Goal: Task Accomplishment & Management: Manage account settings

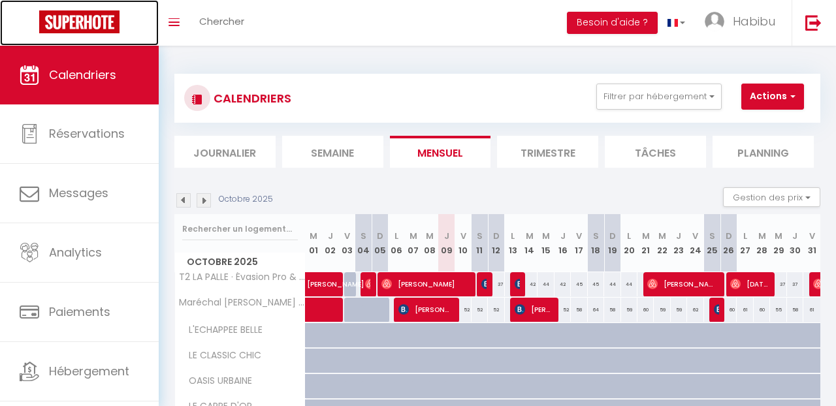
click at [149, 34] on link at bounding box center [79, 23] width 159 height 46
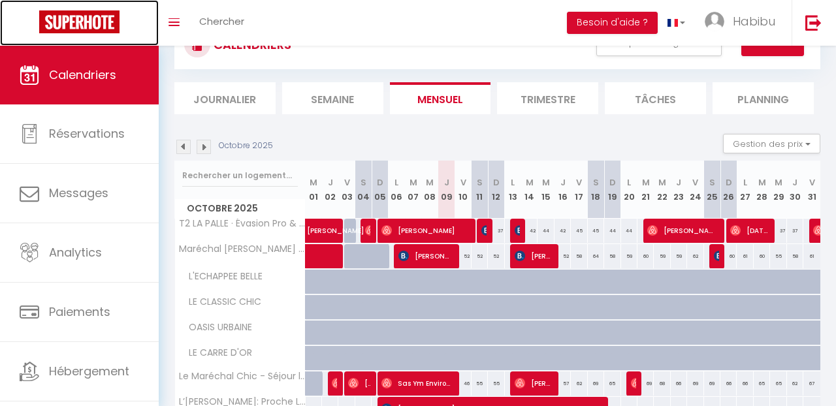
scroll to position [78, 0]
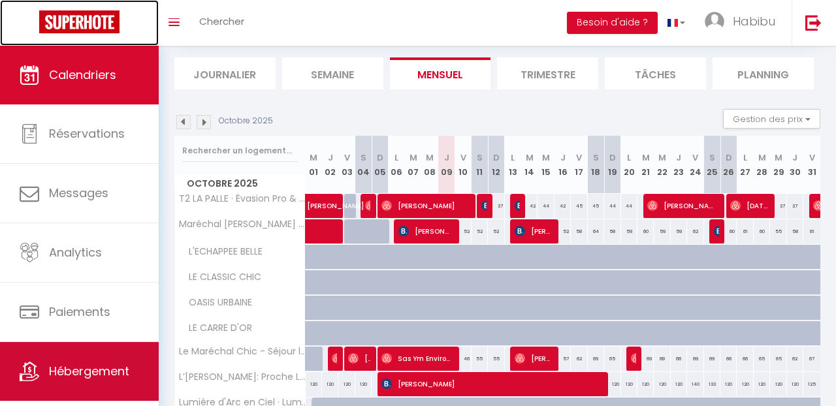
click at [80, 363] on span "Hébergement" at bounding box center [89, 371] width 80 height 16
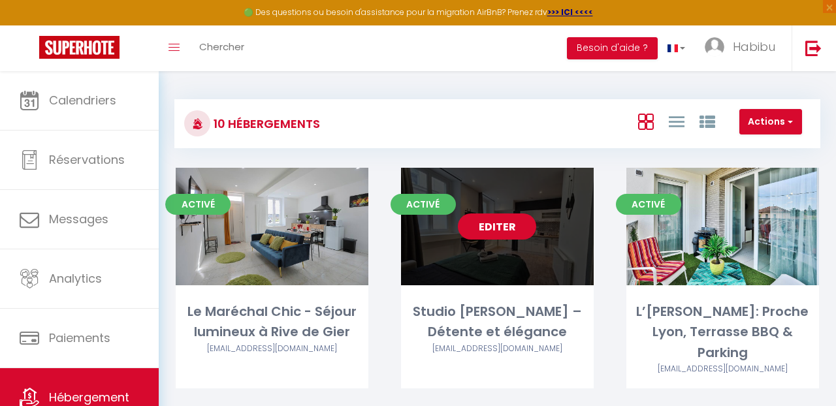
click at [482, 225] on link "Editer" at bounding box center [497, 227] width 78 height 26
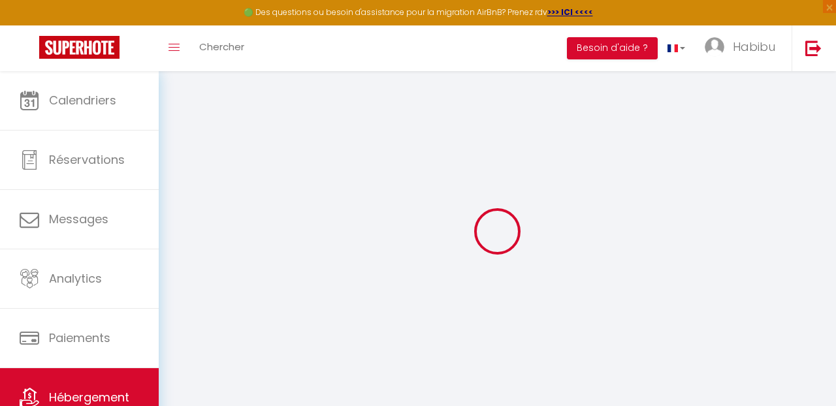
checkbox input "false"
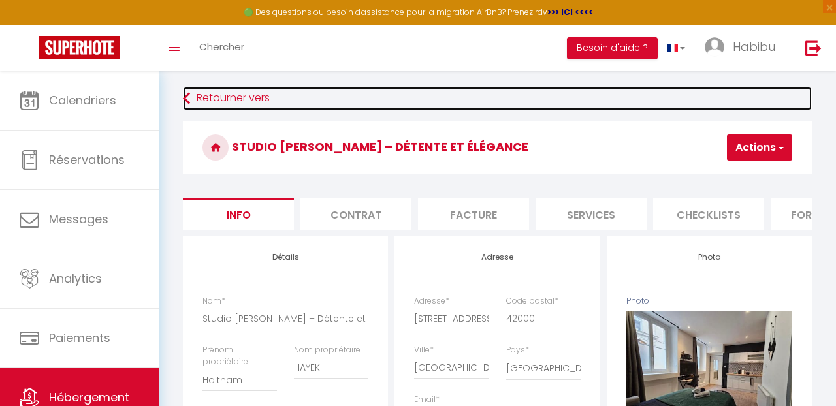
click at [517, 94] on link "Retourner vers" at bounding box center [497, 99] width 629 height 24
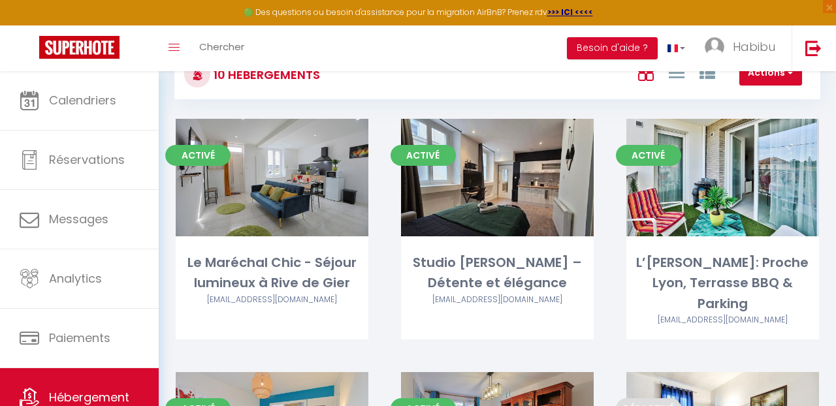
scroll to position [52, 0]
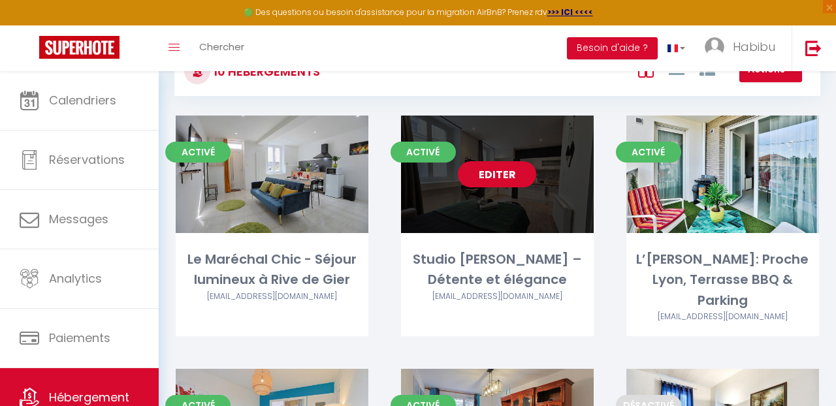
click at [505, 173] on link "Editer" at bounding box center [497, 174] width 78 height 26
select select "3"
select select "2"
select select "1"
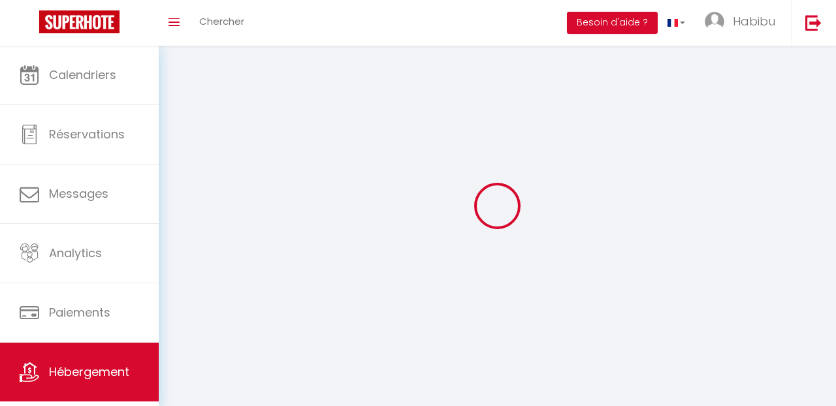
select select
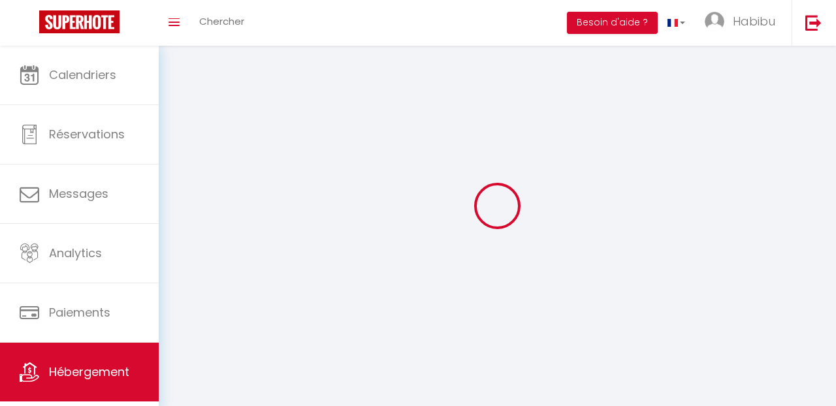
checkbox input "false"
select select
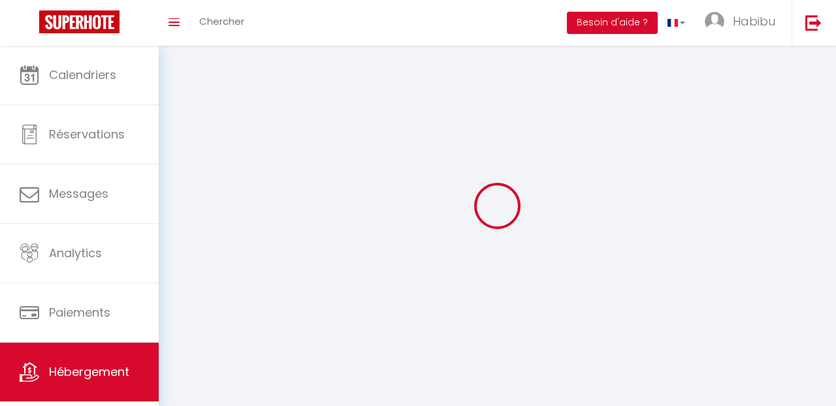
select select
select select "1"
select select
select select "28"
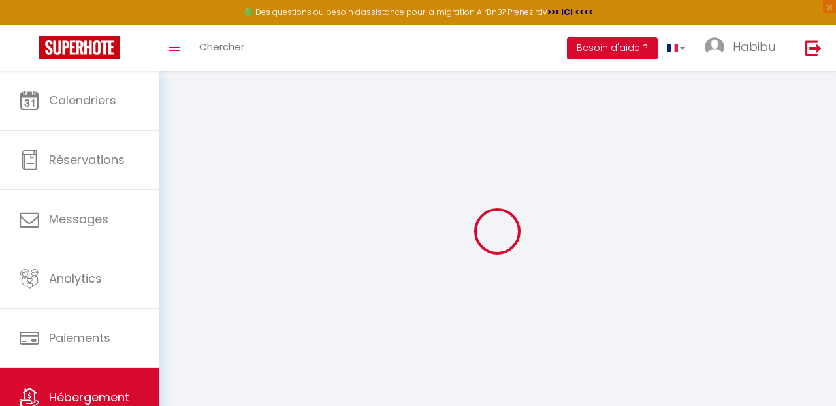
select select
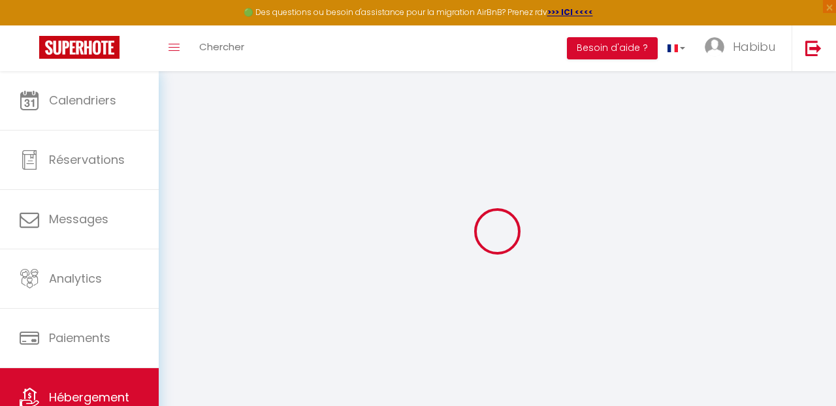
select select
checkbox input "false"
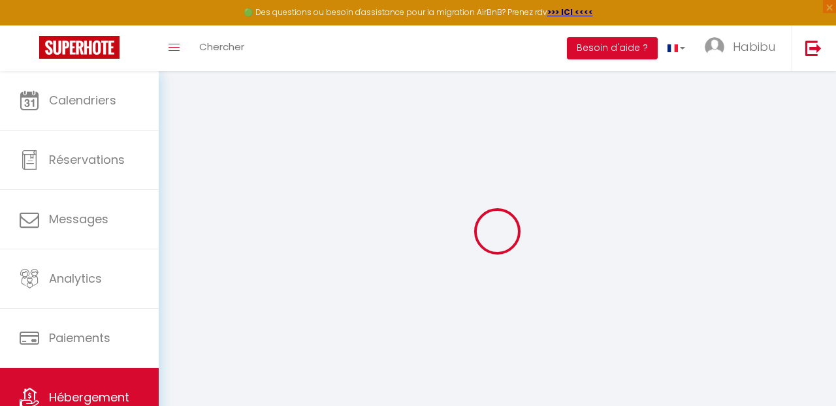
select select
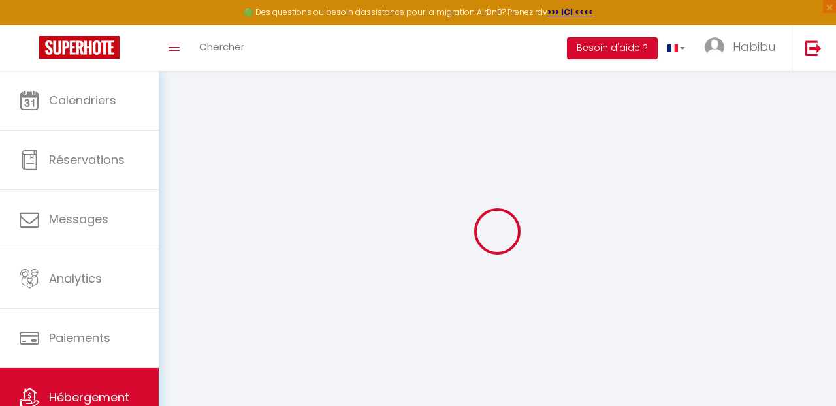
select select
checkbox input "false"
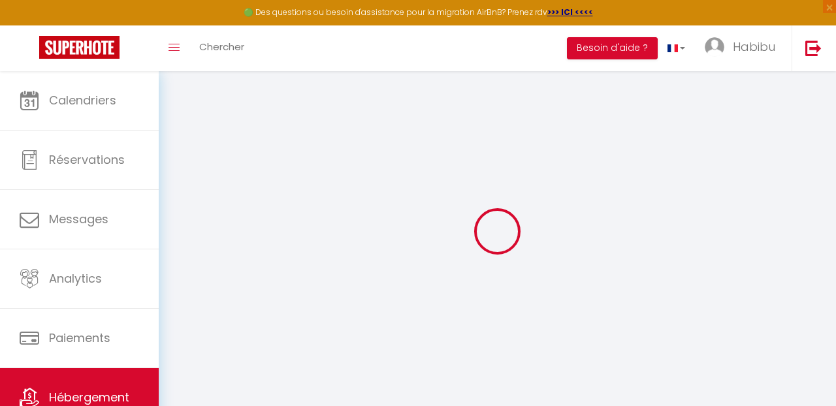
checkbox input "false"
select select
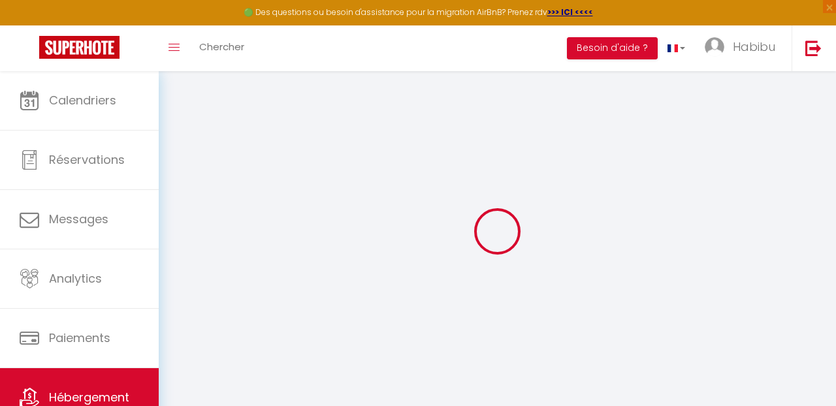
select select
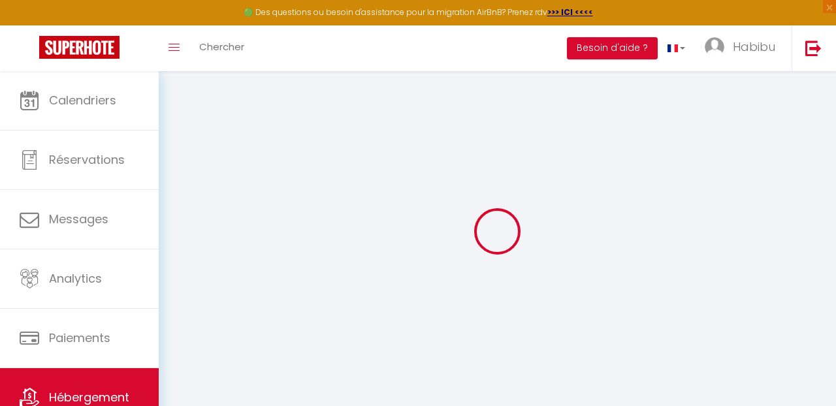
checkbox input "false"
select select
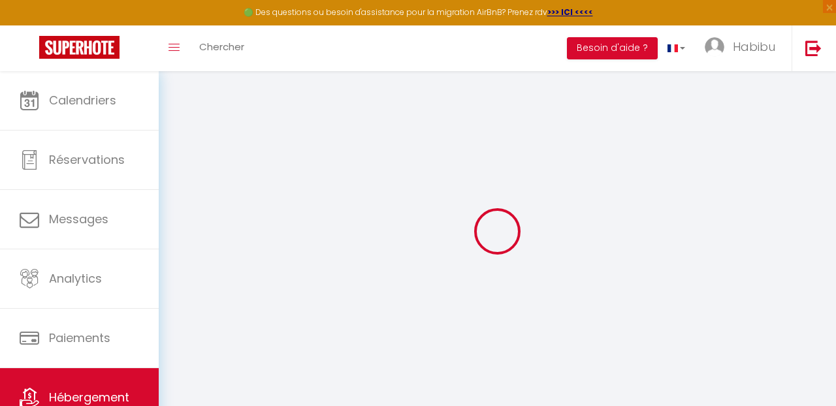
select select
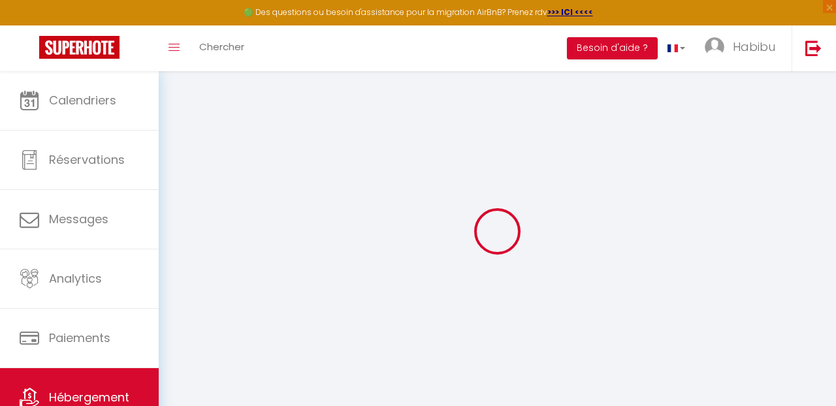
select select
checkbox input "false"
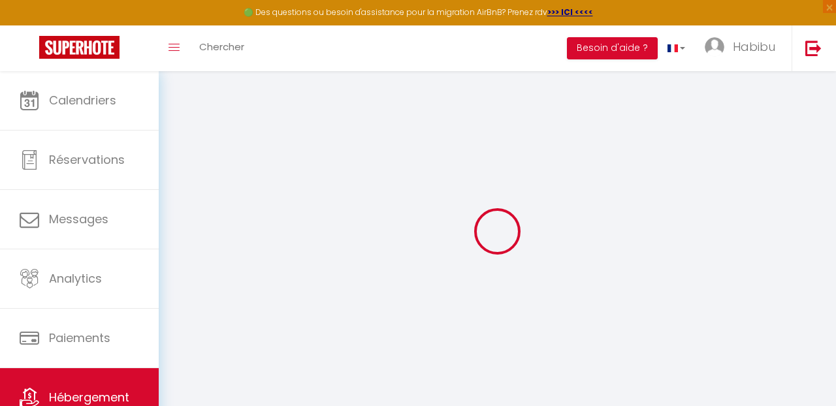
checkbox input "false"
select select
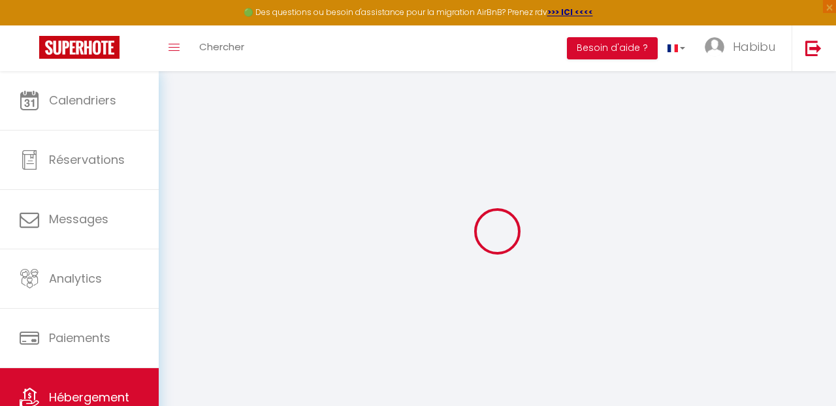
select select
checkbox input "false"
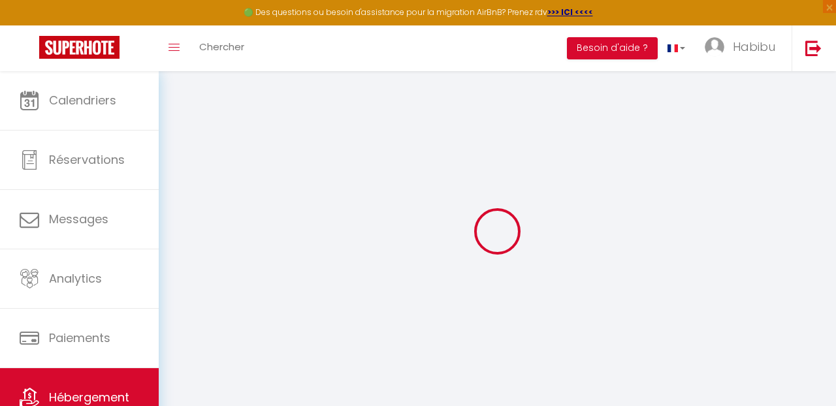
checkbox input "false"
select select
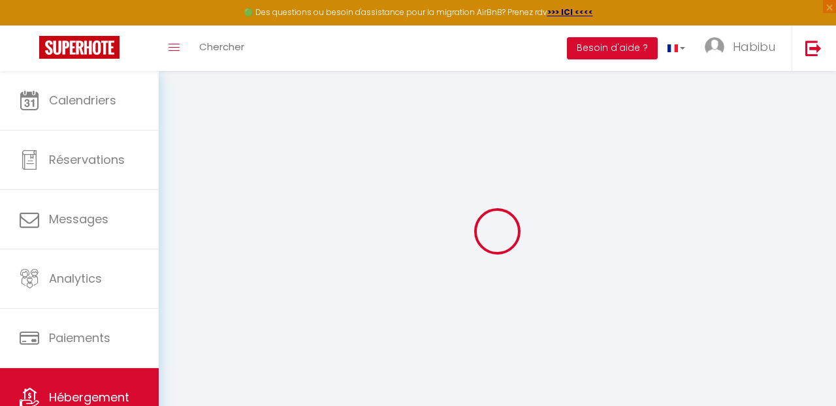
type input "Studio [PERSON_NAME] – Détente et élégance"
type input "Haltham"
type input "HAYEK"
type input "[STREET_ADDRESS][PERSON_NAME]"
type input "69008"
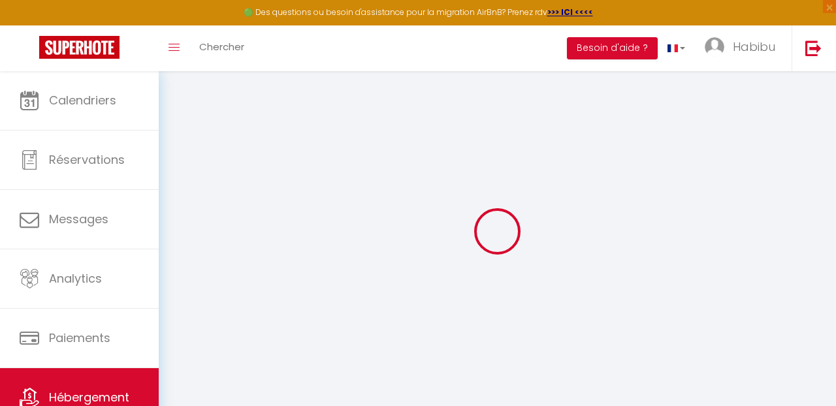
type input "[GEOGRAPHIC_DATA]"
select select "2"
select select "0"
type input "35"
type input "20"
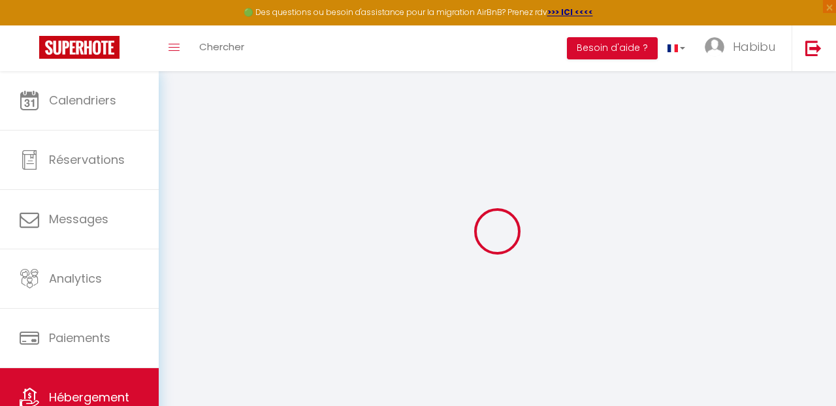
type input "250"
select select
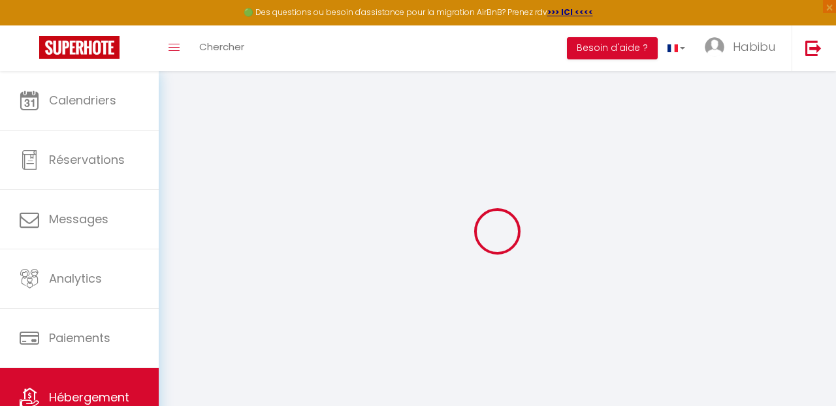
select select
type input "[STREET_ADDRESS]"
type input "42000"
type input "[GEOGRAPHIC_DATA]"
type input "[EMAIL_ADDRESS][DOMAIN_NAME]"
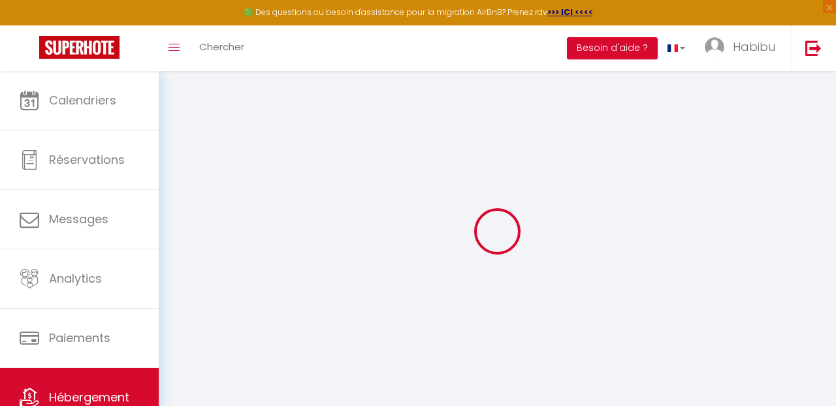
select select "16236"
checkbox input "false"
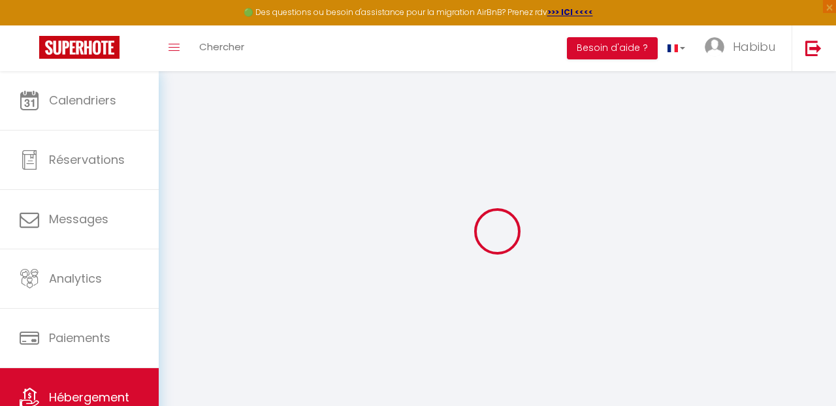
type input "0"
select select
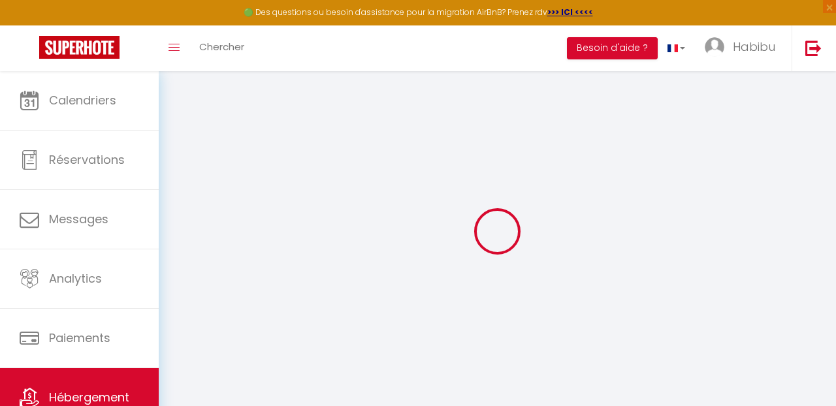
select select
checkbox input "false"
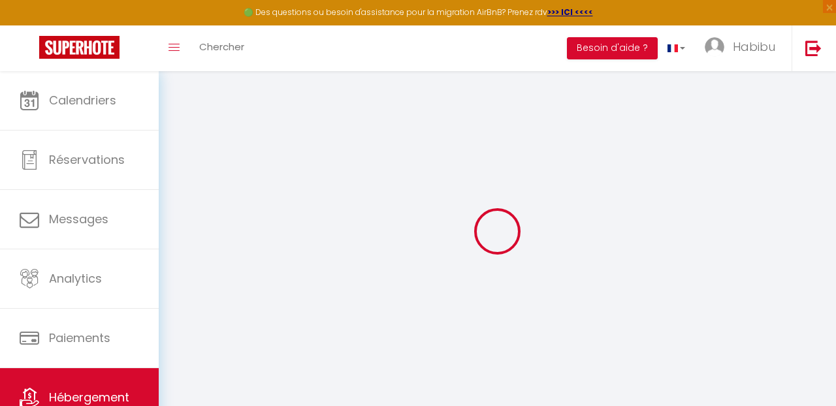
checkbox input "false"
select select "28584"
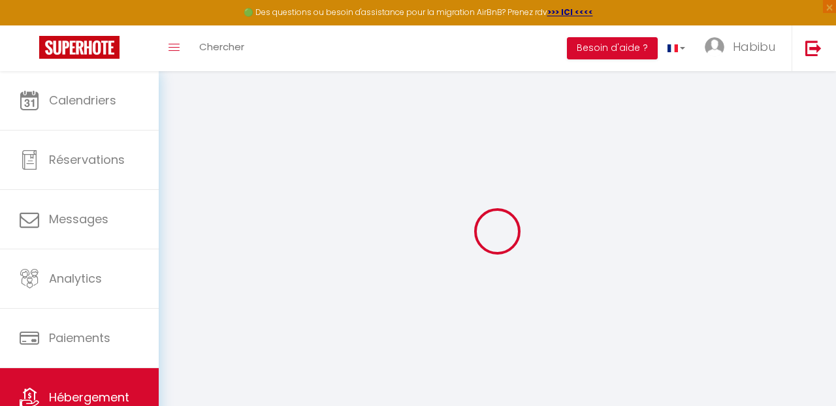
checkbox input "false"
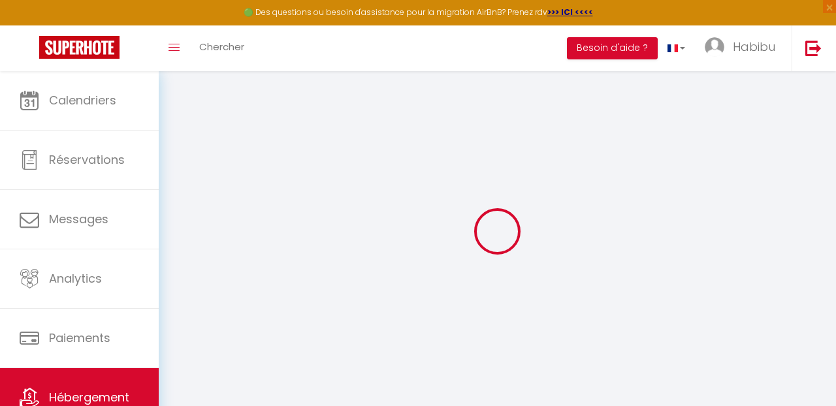
checkbox input "false"
select select "16:00"
select select "23:45"
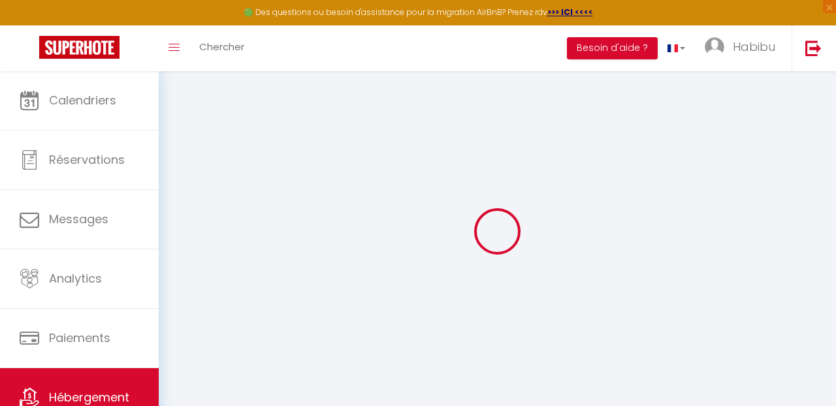
select select "10:00"
select select "30"
select select "120"
checkbox input "false"
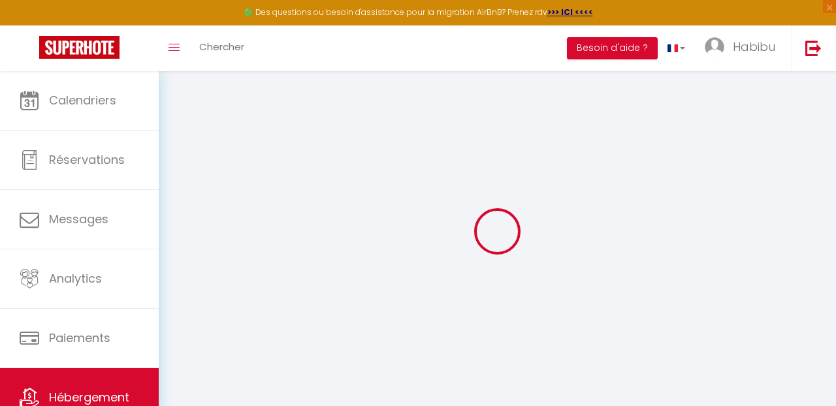
checkbox input "false"
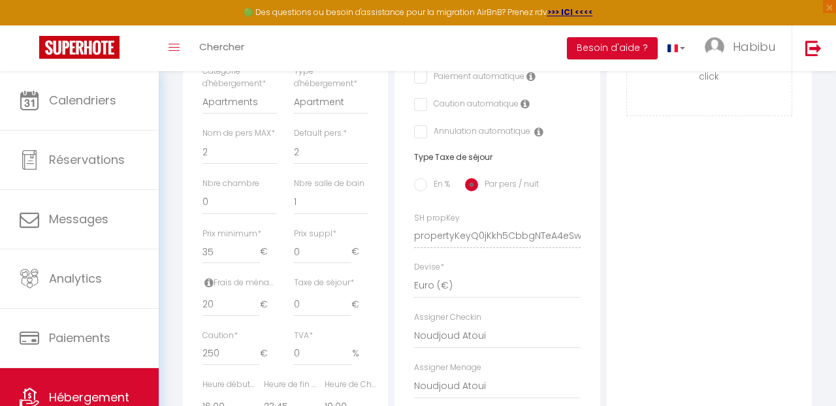
scroll to position [496, 0]
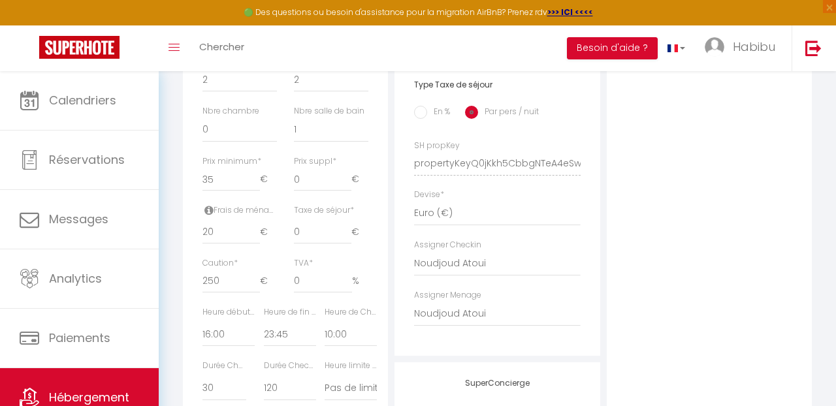
click at [620, 170] on form "Studio [PERSON_NAME] – Détente et élégance Actions Enregistrer Dupliquer Suppri…" at bounding box center [497, 97] width 629 height 996
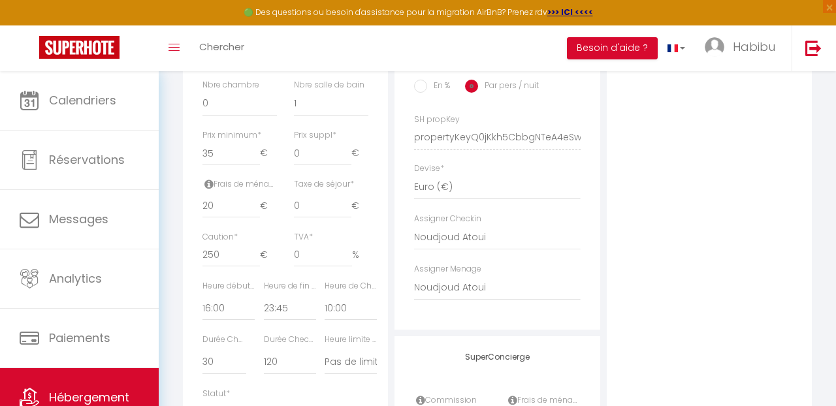
click at [637, 272] on div "Photo Photo Supprimer Drag and drop a file here or click Ooops, something wrong…" at bounding box center [709, 128] width 205 height 881
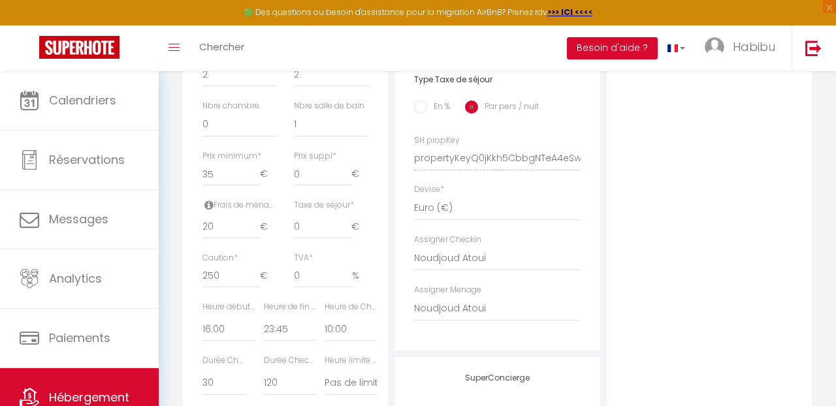
scroll to position [523, 0]
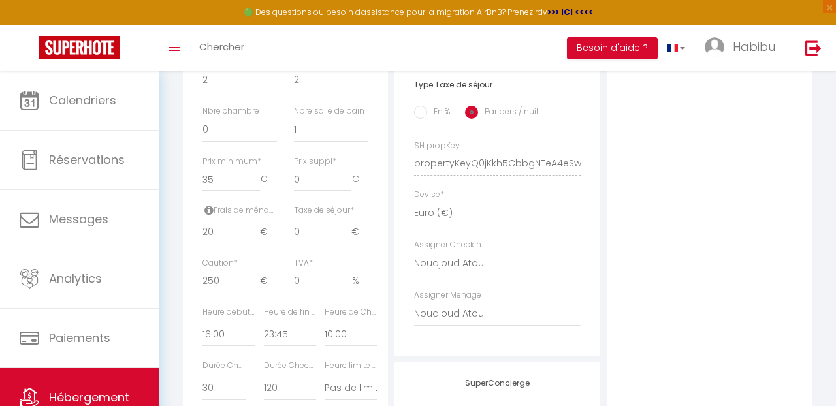
click at [681, 268] on div "Photo Photo Supprimer Drag and drop a file here or click Ooops, something wrong…" at bounding box center [709, 154] width 205 height 881
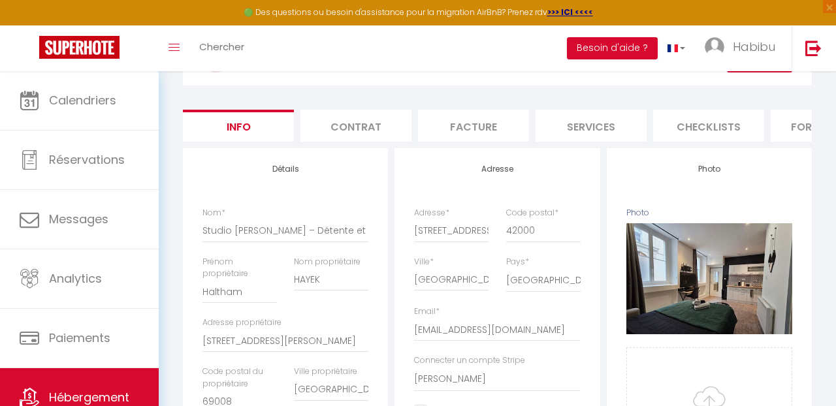
scroll to position [78, 0]
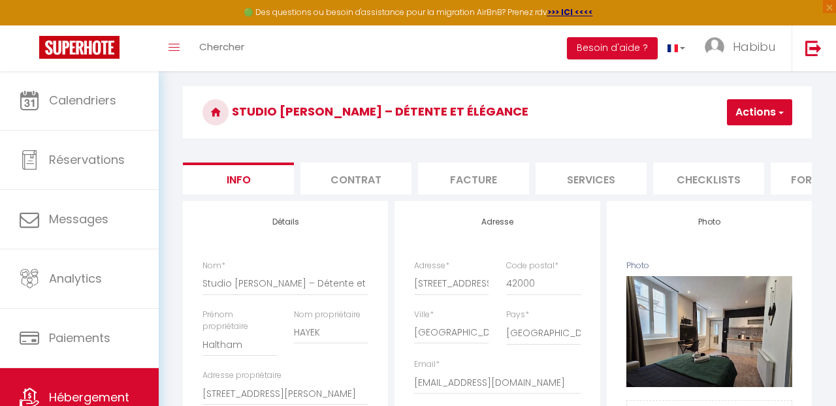
scroll to position [0, 0]
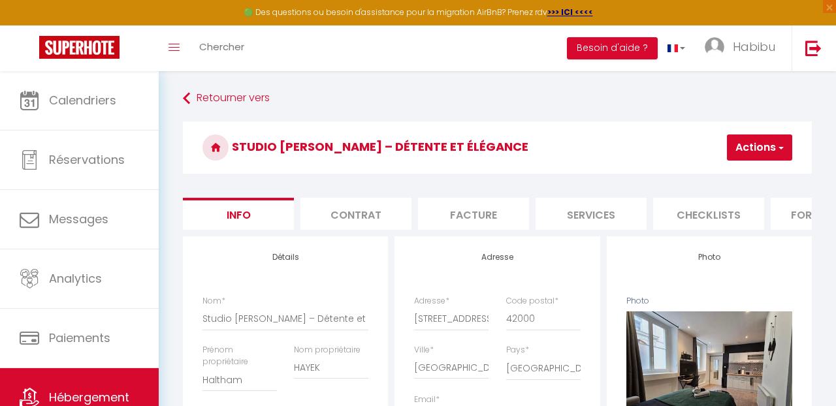
click at [784, 151] on span "button" at bounding box center [780, 147] width 8 height 13
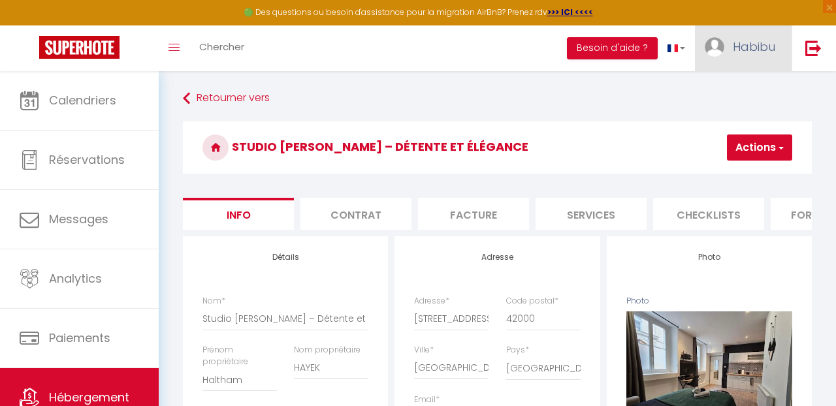
click at [713, 52] on img at bounding box center [715, 47] width 20 height 20
click at [723, 118] on link "Équipe" at bounding box center [739, 114] width 97 height 22
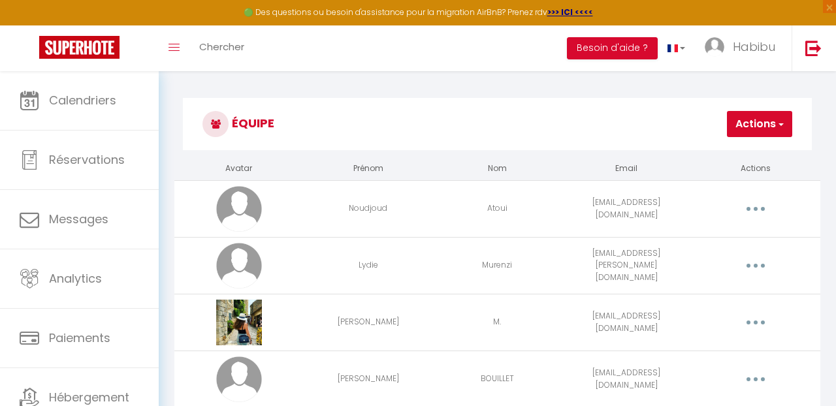
click at [757, 210] on button "button" at bounding box center [756, 209] width 35 height 25
click at [705, 240] on link "Editer" at bounding box center [721, 241] width 97 height 22
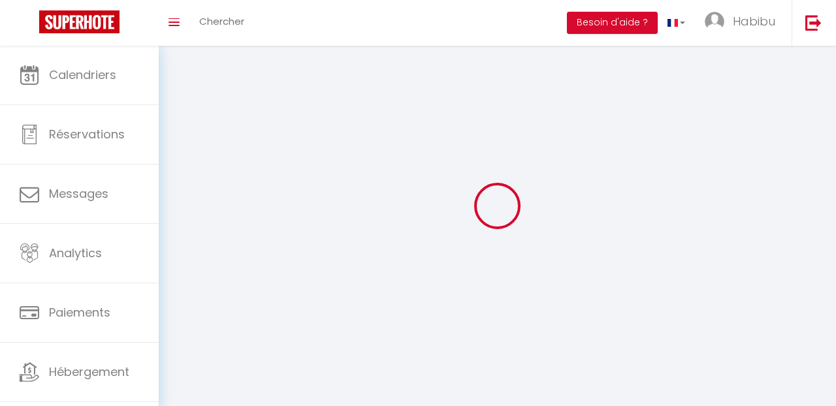
type input "Noudjoud"
type input "Atoui"
type input "[EMAIL_ADDRESS][DOMAIN_NAME]"
type textarea "Victoire42"
type textarea "[URL][DOMAIN_NAME]"
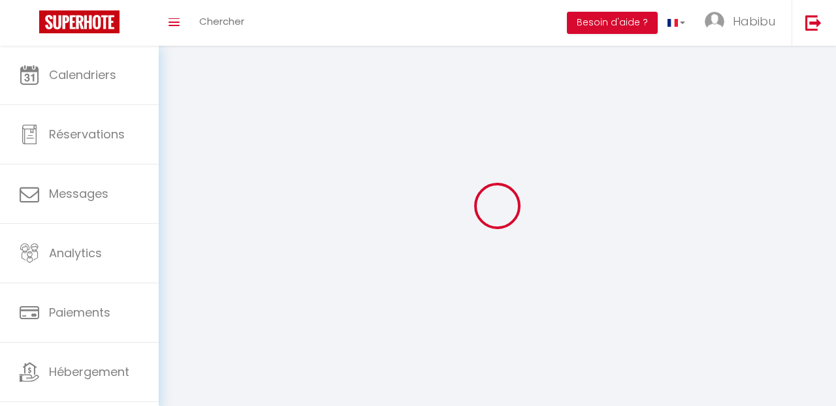
checkbox input "false"
checkbox input "true"
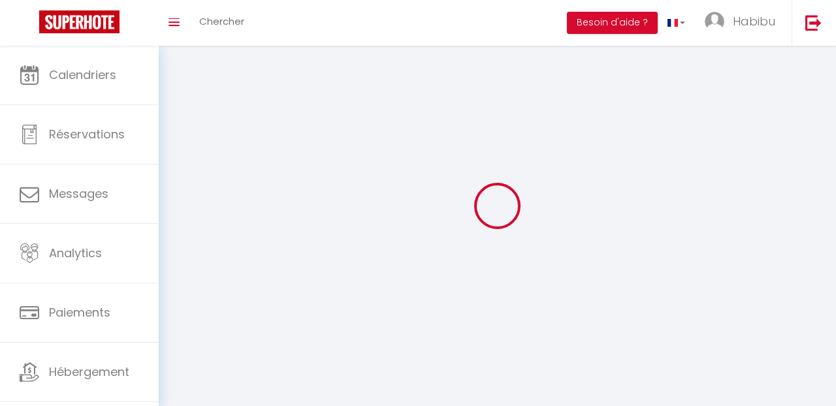
checkbox input "true"
checkbox input "false"
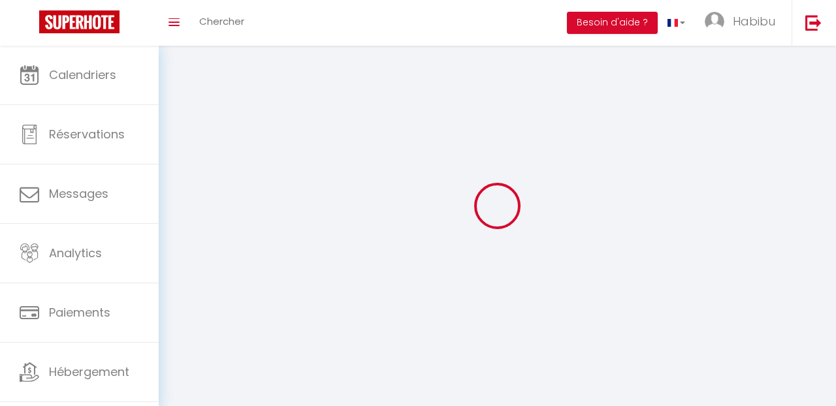
checkbox input "false"
checkbox input "true"
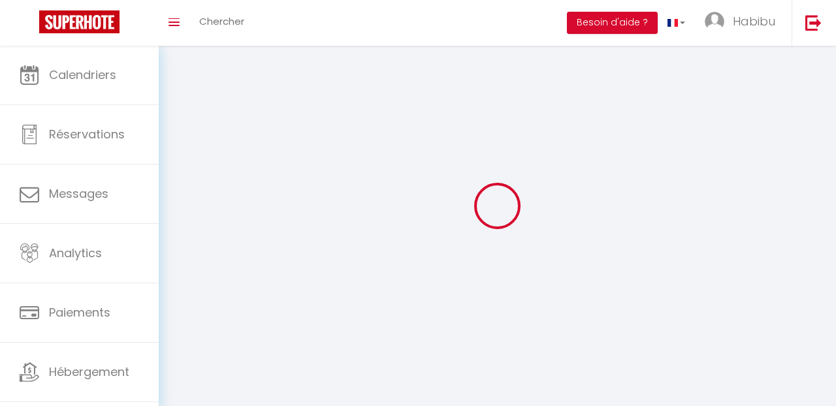
select select
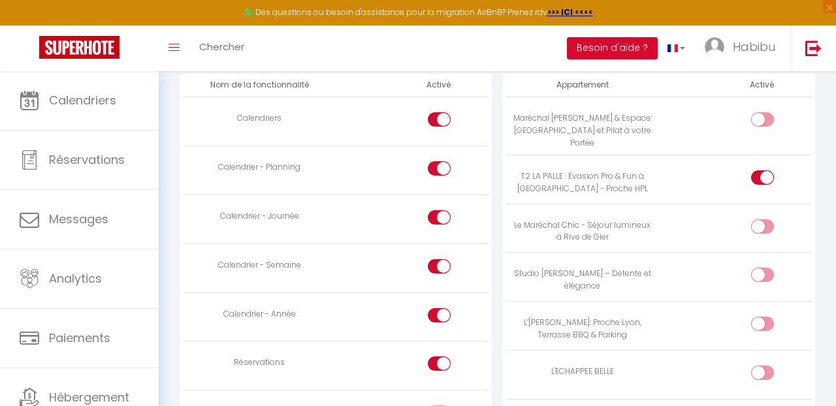
scroll to position [758, 0]
click at [763, 272] on input "checkbox" at bounding box center [773, 280] width 23 height 20
checkbox input "true"
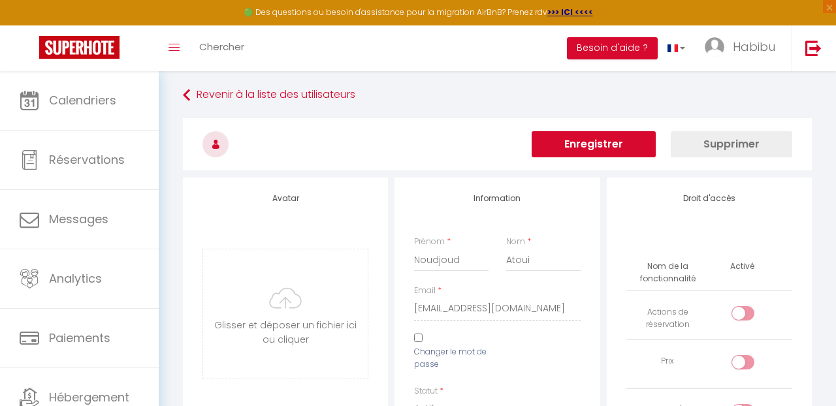
scroll to position [0, 0]
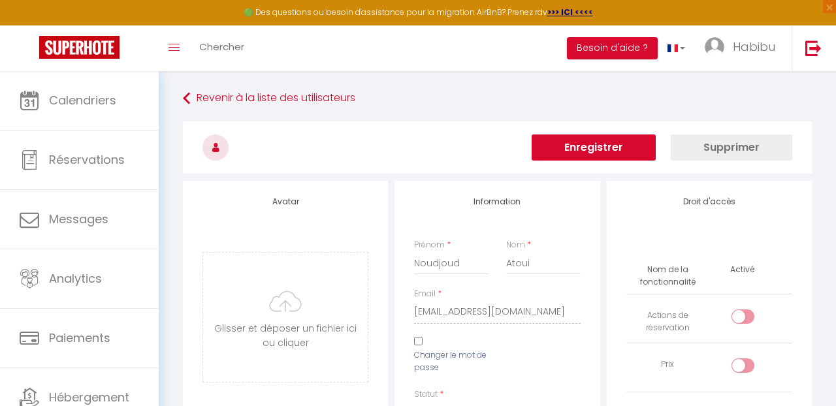
click at [588, 148] on button "Enregistrer" at bounding box center [594, 148] width 124 height 26
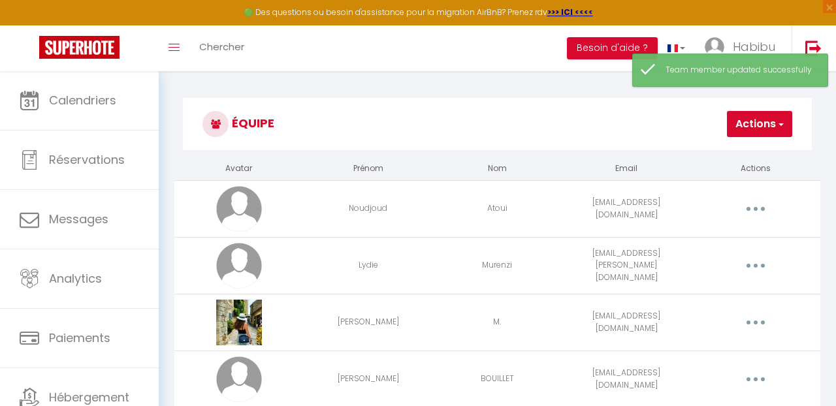
click at [754, 205] on button "button" at bounding box center [756, 209] width 35 height 25
click at [704, 235] on link "Editer" at bounding box center [721, 241] width 97 height 22
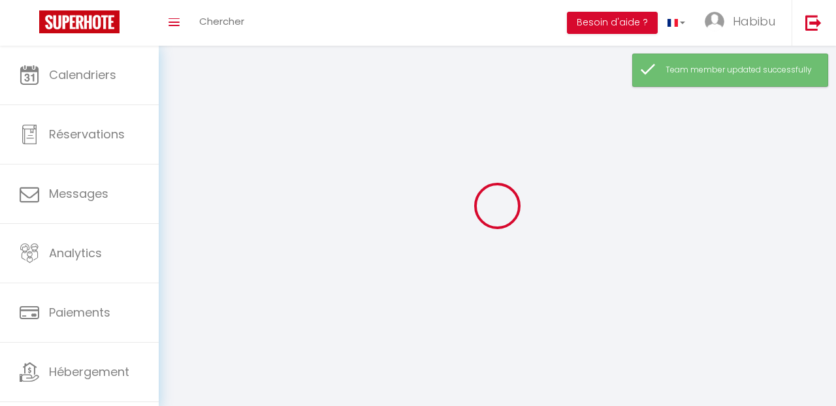
type input "Noudjoud"
type input "Atoui"
type input "[EMAIL_ADDRESS][DOMAIN_NAME]"
type textarea "Victoire42"
type textarea "[URL][DOMAIN_NAME]"
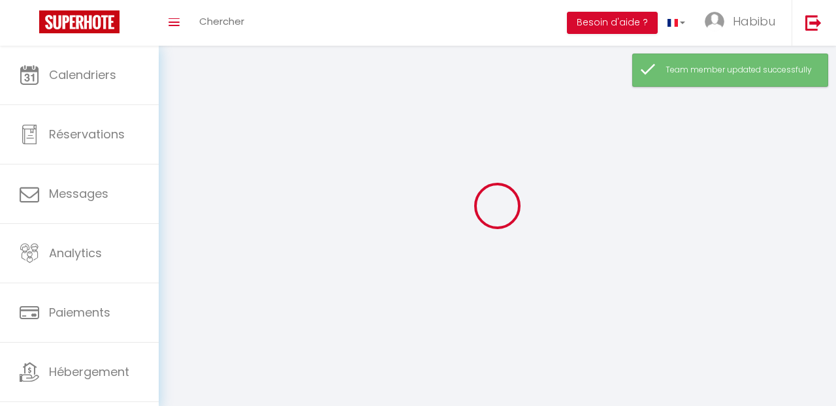
checkbox input "false"
checkbox input "true"
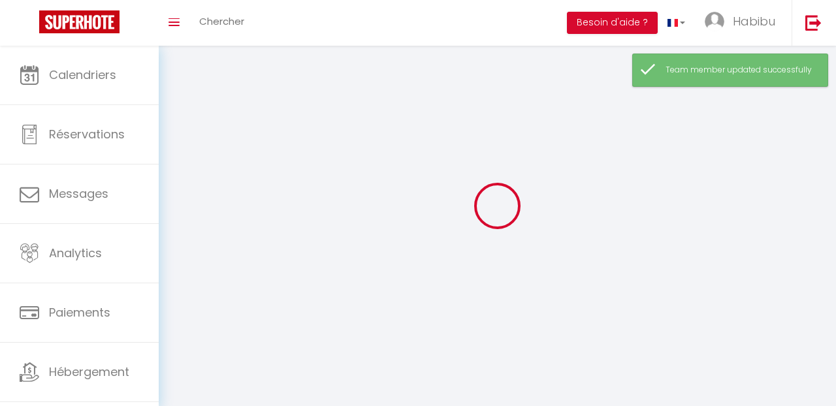
checkbox input "true"
checkbox input "false"
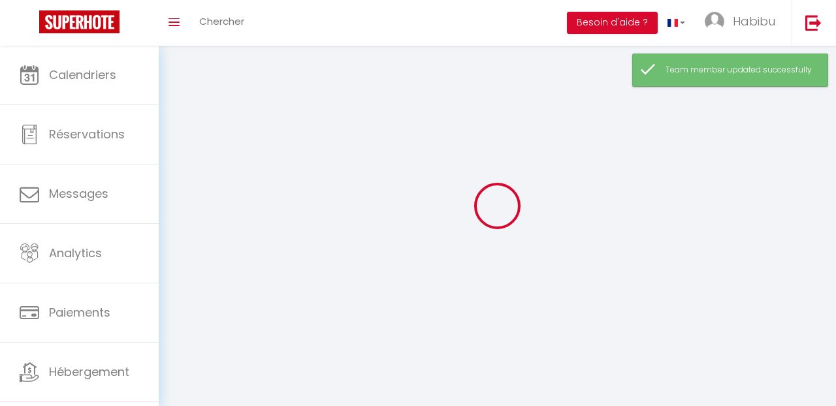
checkbox input "false"
checkbox input "true"
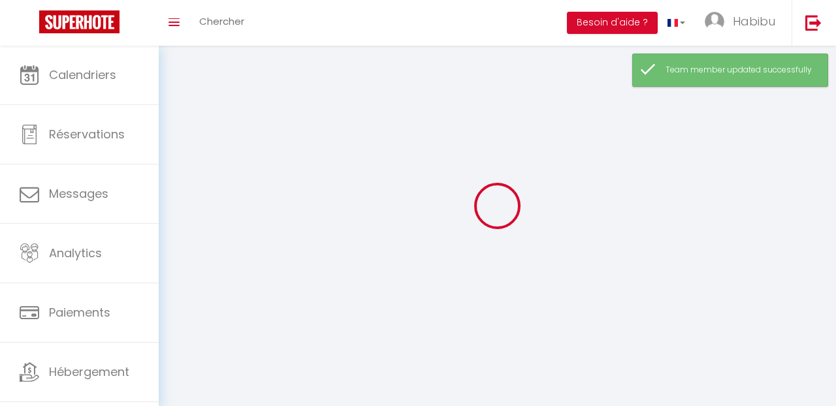
select select
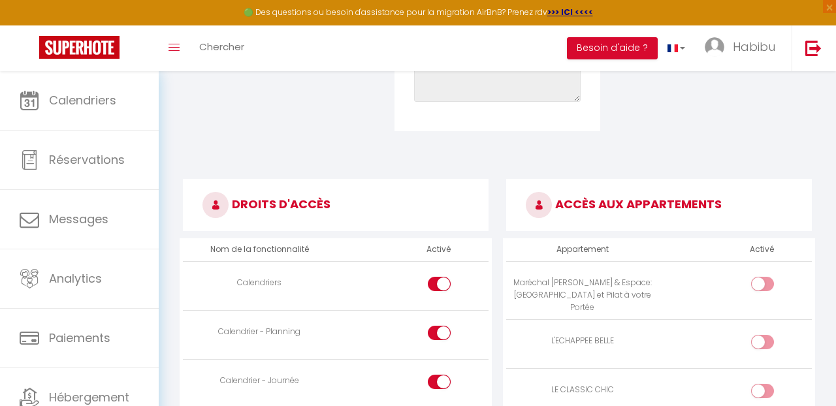
scroll to position [601, 0]
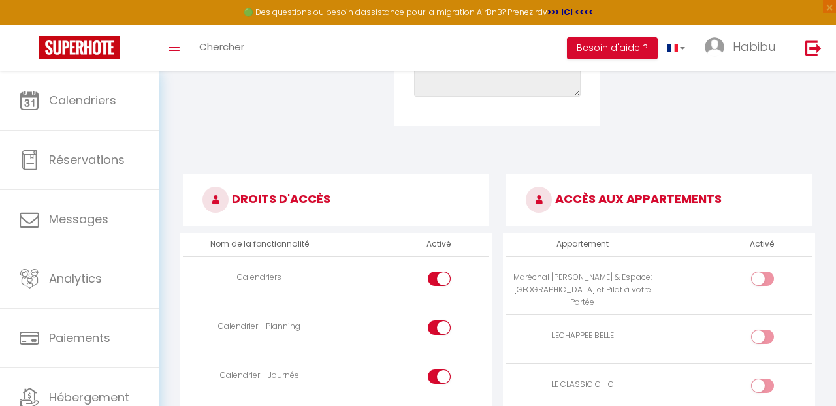
click at [820, 214] on div "Revenir à la liste des utilisateurs Enregistrer Supprimer Avatar [PERSON_NAME] …" at bounding box center [497, 183] width 677 height 1426
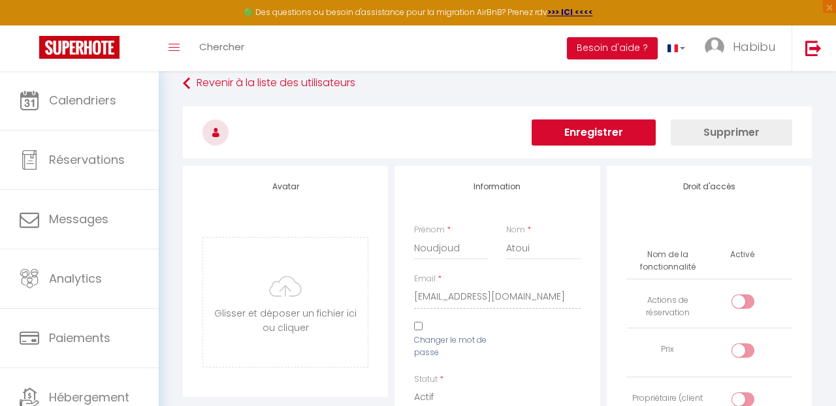
scroll to position [0, 0]
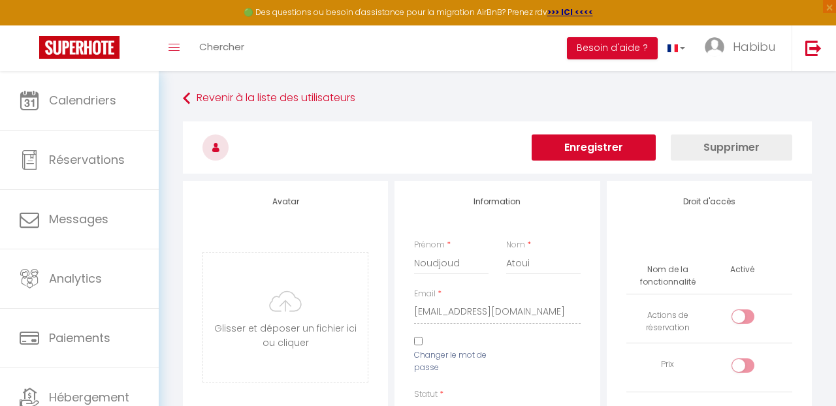
click at [615, 146] on button "Enregistrer" at bounding box center [594, 148] width 124 height 26
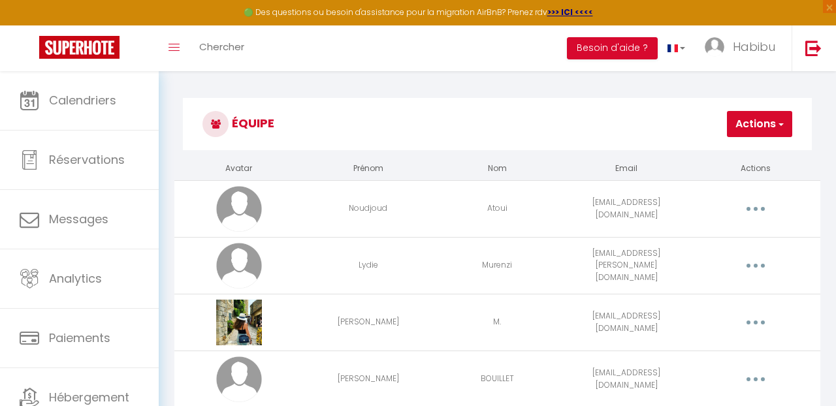
click at [758, 262] on button "button" at bounding box center [756, 265] width 35 height 25
click at [709, 316] on link "Supprimer" at bounding box center [721, 321] width 97 height 22
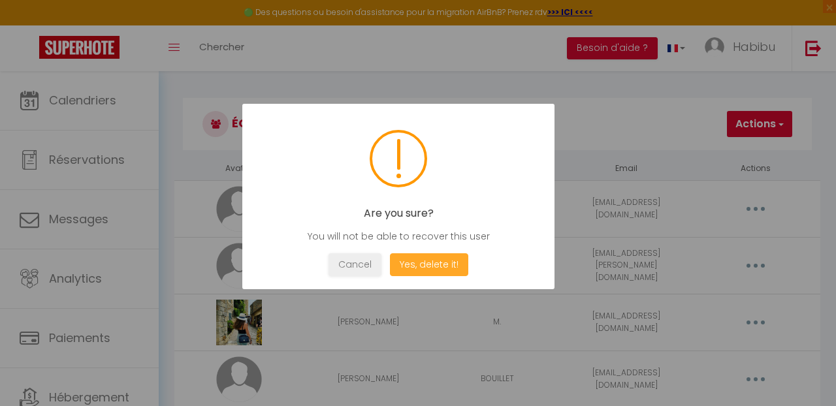
click at [428, 266] on button "Yes, delete it!" at bounding box center [429, 264] width 78 height 23
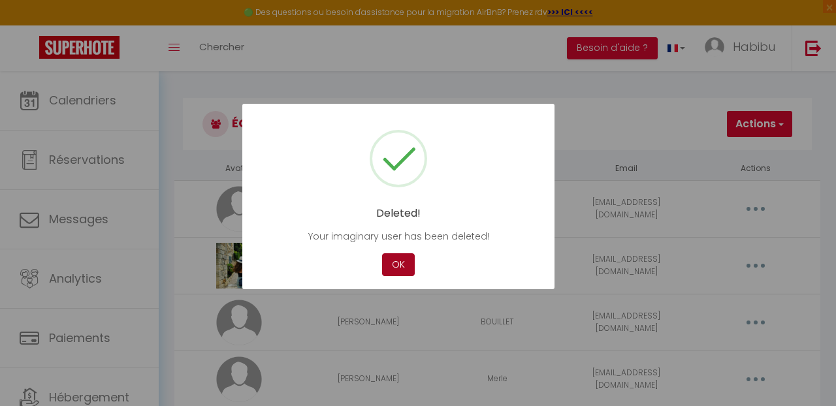
click at [394, 262] on button "OK" at bounding box center [398, 264] width 33 height 23
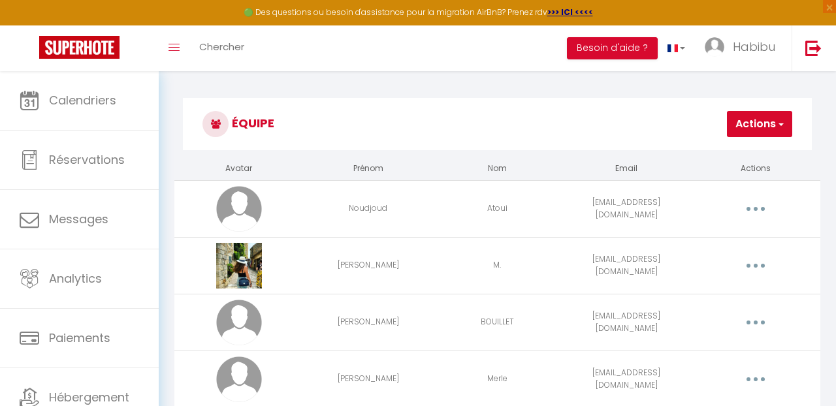
click at [829, 259] on div "Équipe Actions Ajouter un nouvel utilisateur Avatar Prénom Nom Email Actions No…" at bounding box center [497, 374] width 677 height 606
